Goal: Information Seeking & Learning: Learn about a topic

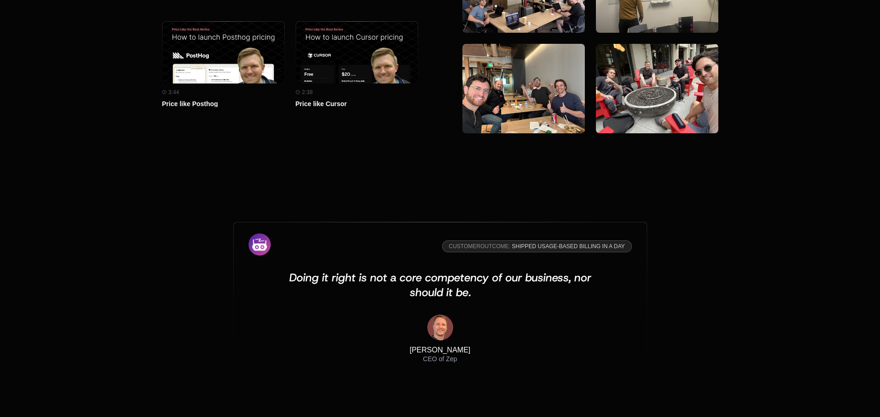
scroll to position [2815, 0]
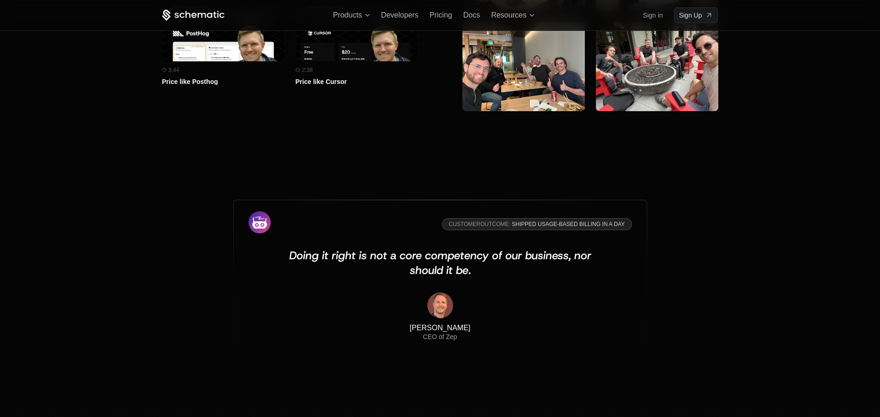
scroll to position [2706, 0]
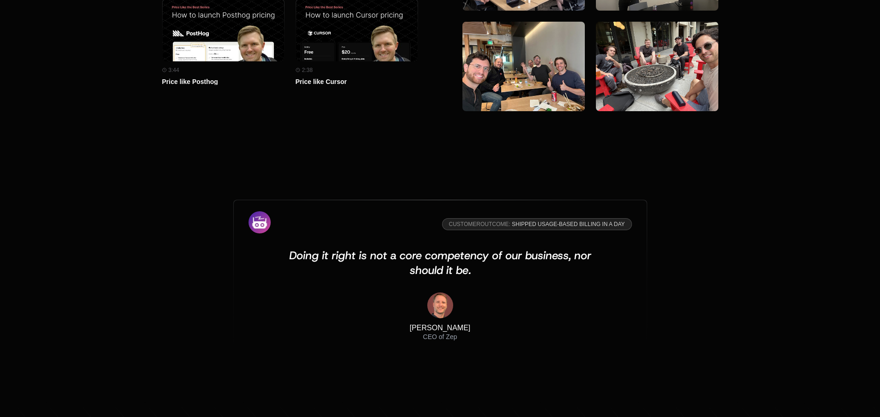
scroll to position [2815, 0]
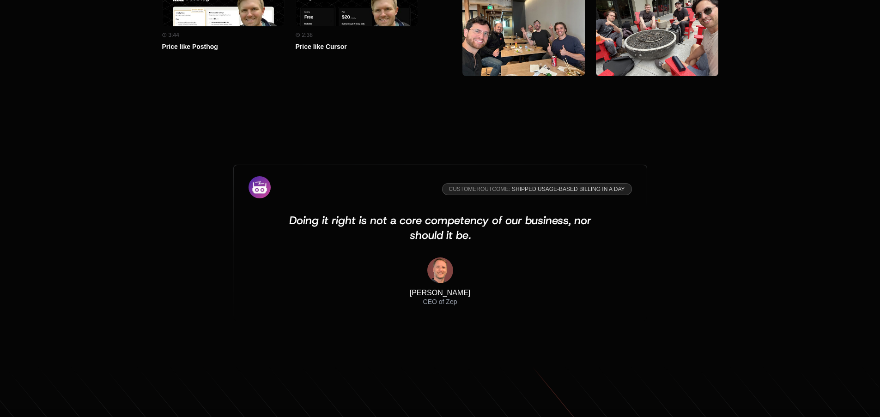
scroll to position [2791, 0]
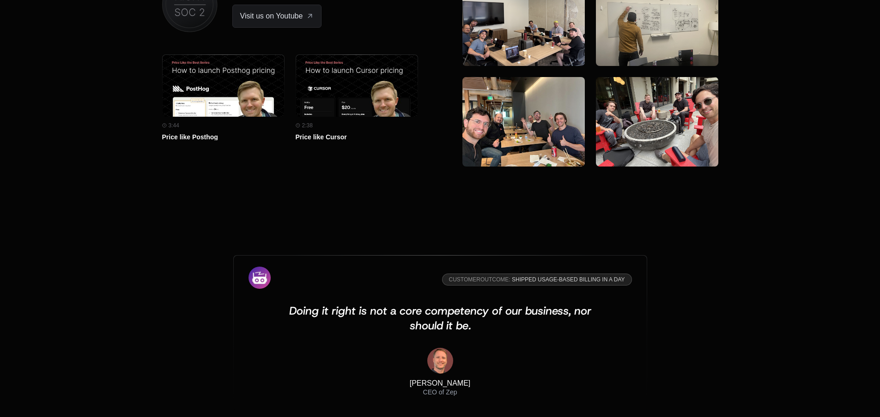
scroll to position [2826, 0]
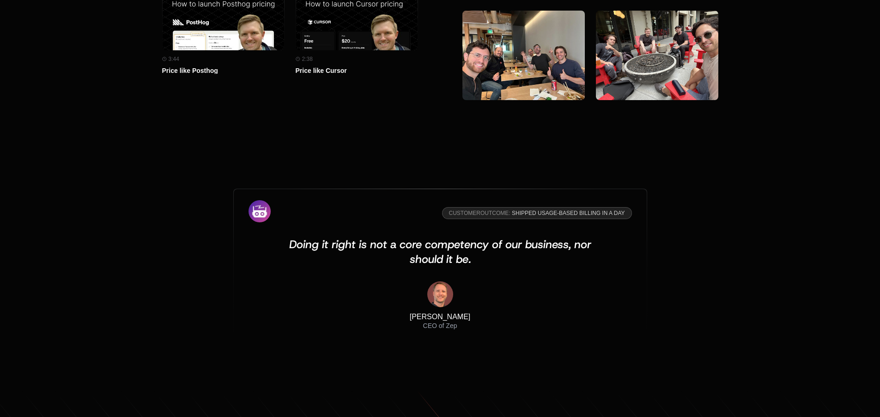
click at [708, 230] on div "Customer Outcome: Shipped usage-based billing in a day Doing it right is not a …" at bounding box center [440, 267] width 600 height 157
click at [685, 237] on div "Customer Outcome: Shipped usage-based billing in a day Doing it right is not a …" at bounding box center [440, 267] width 600 height 157
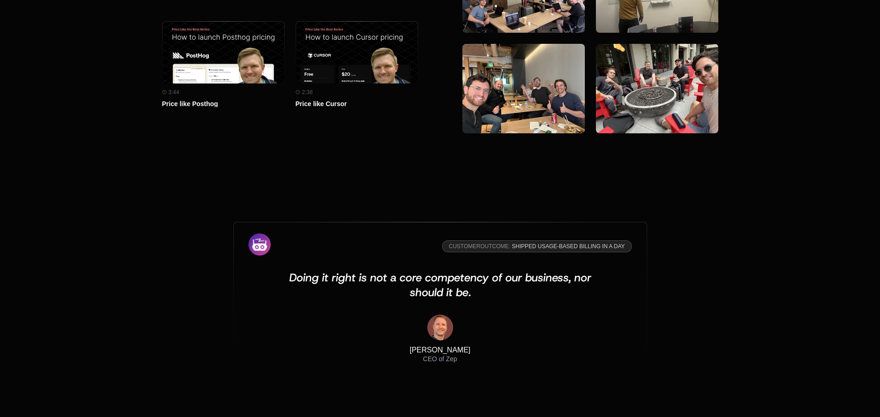
scroll to position [2815, 0]
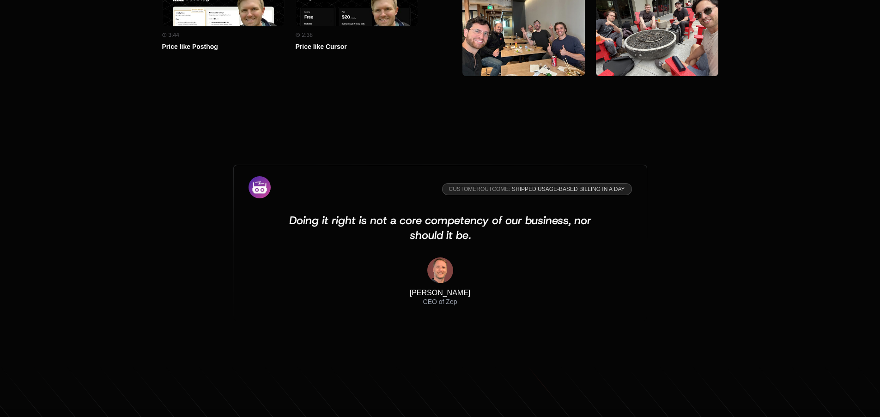
scroll to position [2791, 0]
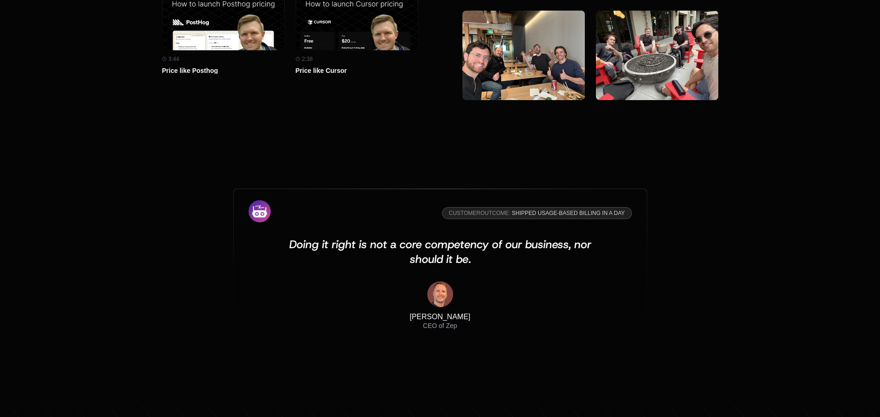
scroll to position [2782, 0]
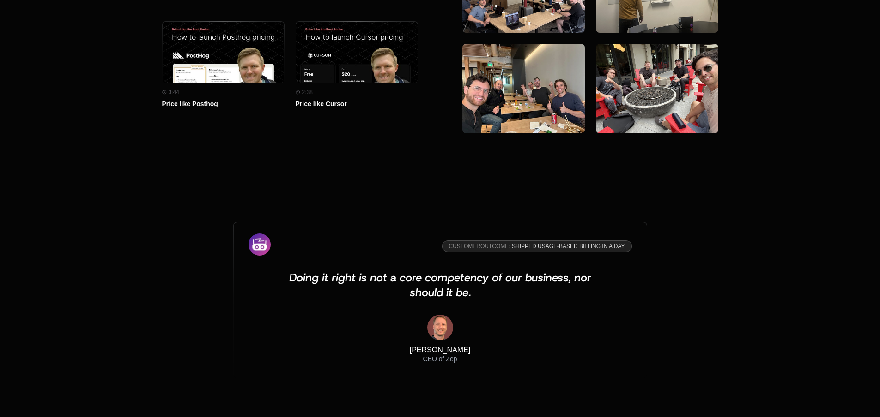
scroll to position [2771, 0]
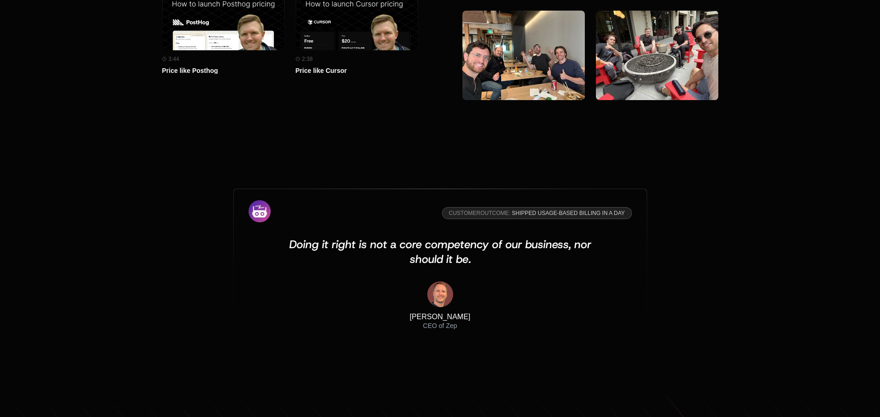
click at [138, 210] on div "Customer Outcome: Shipped usage-based billing in a day Doing it right is not a …" at bounding box center [440, 268] width 880 height 246
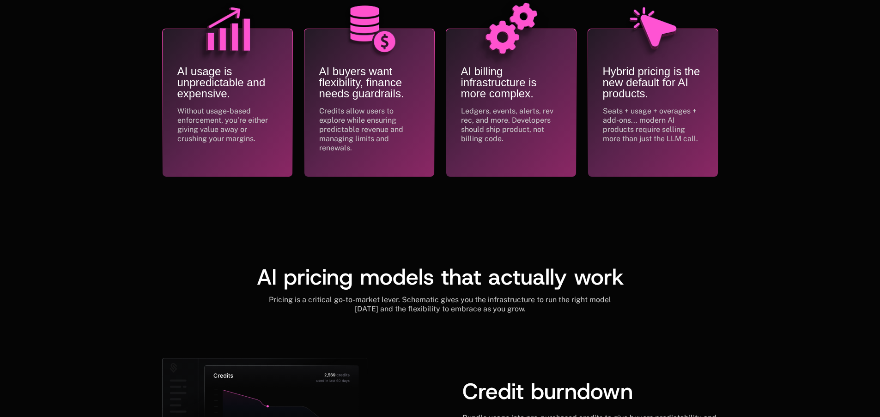
scroll to position [231, 0]
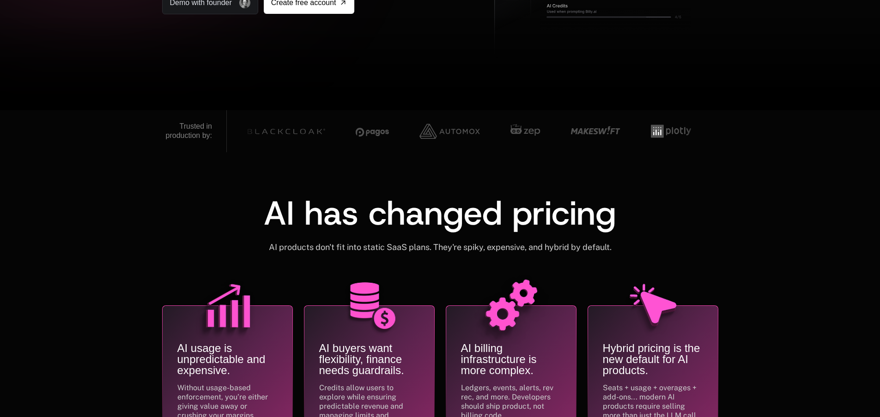
click at [85, 248] on div "AI has changed pricing AI products don't fit into static SaaS plans. They're sp…" at bounding box center [440, 325] width 880 height 346
click at [793, 230] on div "AI has changed pricing AI products don't fit into static SaaS plans. They're sp…" at bounding box center [440, 325] width 880 height 346
